Goal: Task Accomplishment & Management: Use online tool/utility

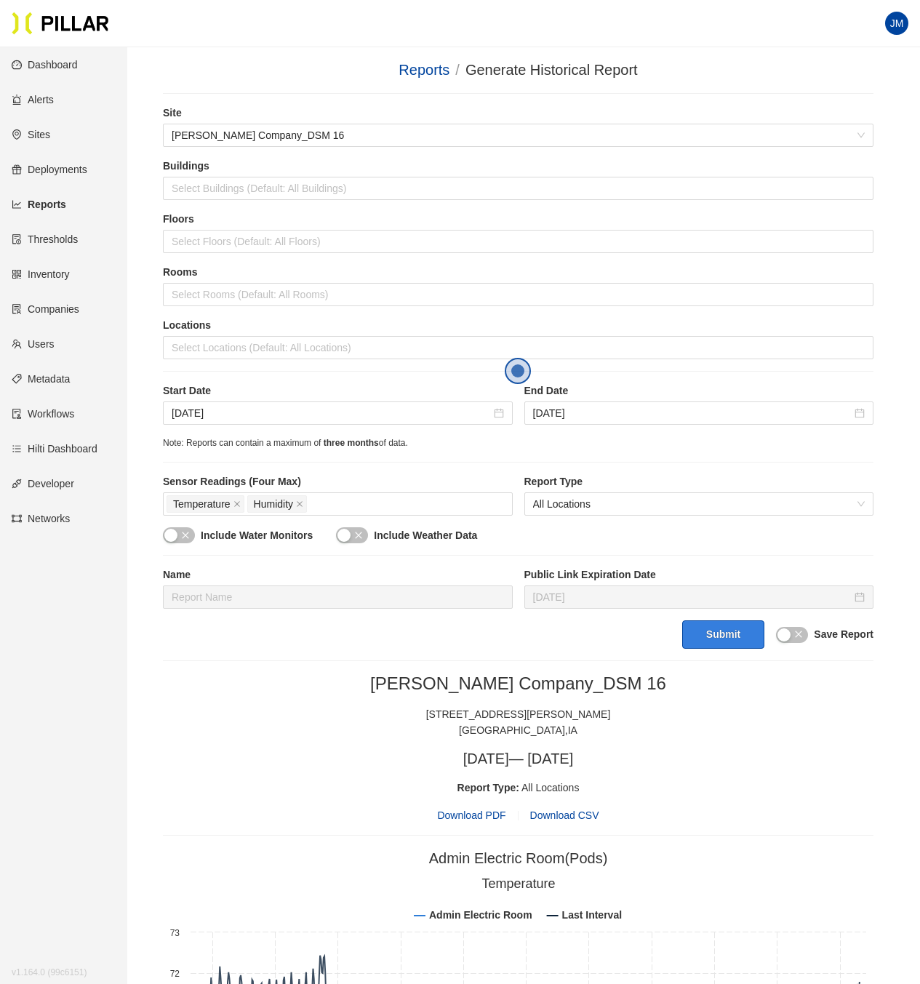
click at [709, 641] on button "Submit" at bounding box center [723, 634] width 82 height 28
click at [45, 207] on link "Reports" at bounding box center [39, 205] width 55 height 12
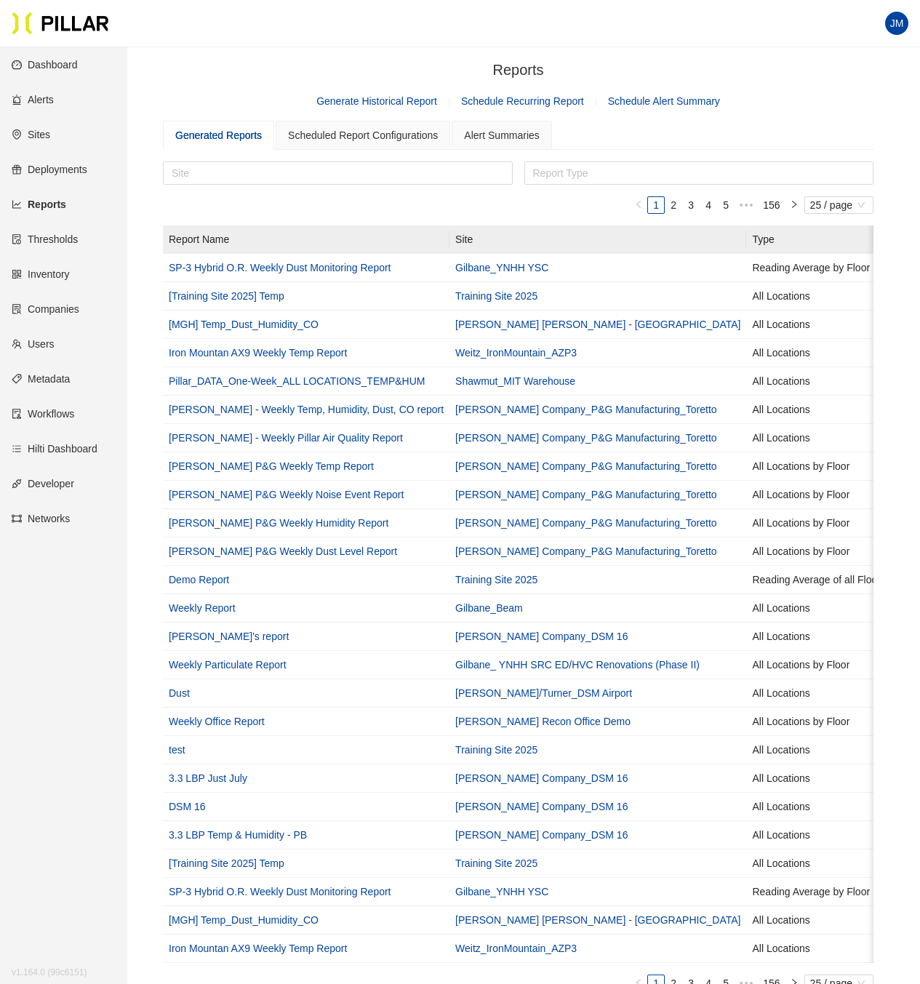
click at [161, 84] on main "Reports / Generate Historical Report Schedule Recurring Report Schedule Alert S…" at bounding box center [460, 647] width 920 height 1201
